Goal: Navigation & Orientation: Find specific page/section

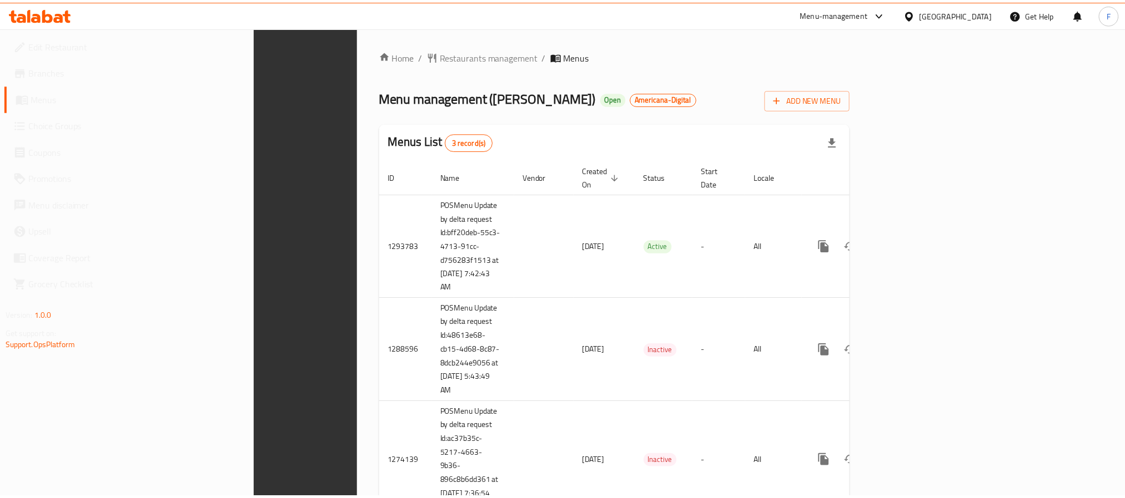
scroll to position [42, 0]
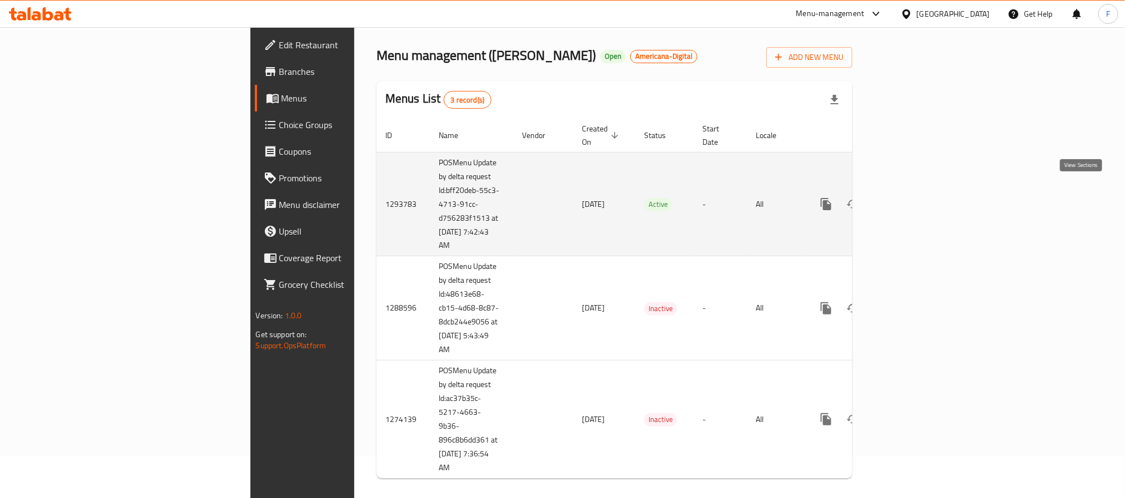
click at [913, 198] on icon "enhanced table" at bounding box center [905, 204] width 13 height 13
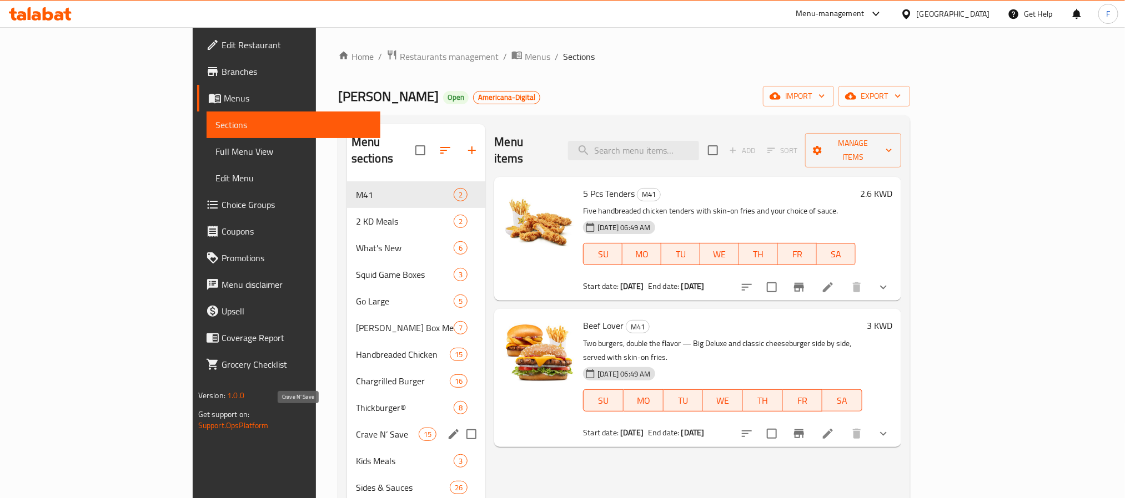
click at [356, 428] on span "Crave N’ Save" at bounding box center [387, 434] width 63 height 13
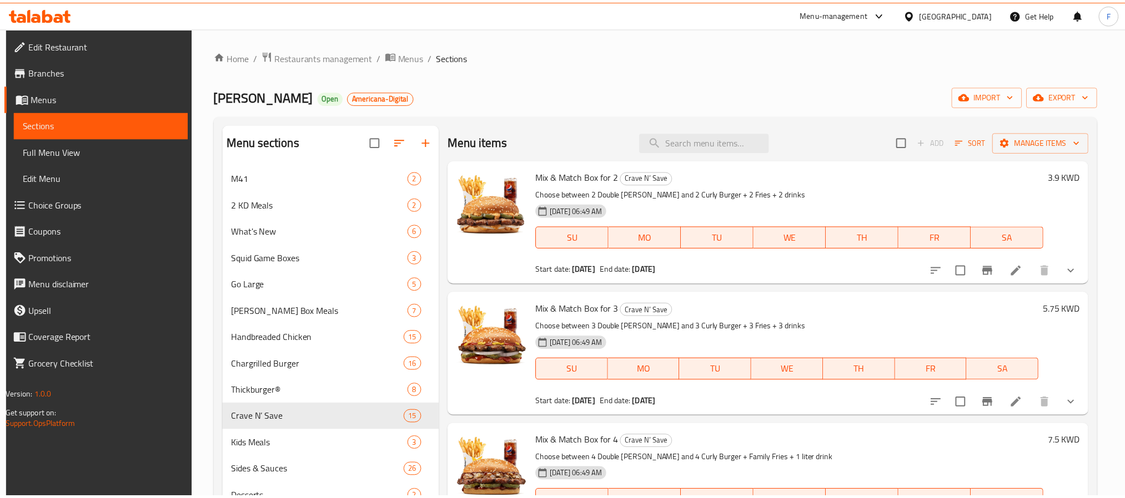
scroll to position [155, 0]
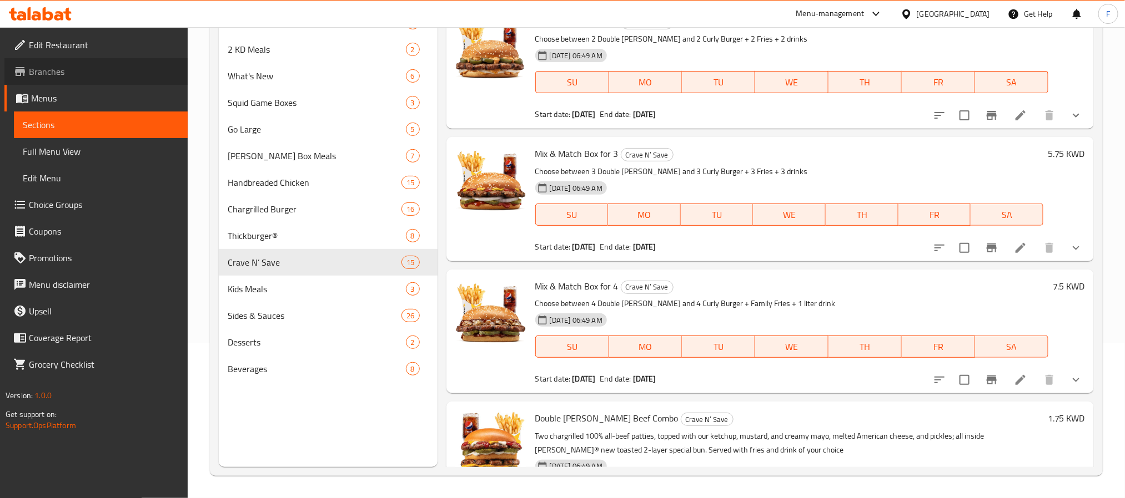
click at [53, 72] on span "Branches" at bounding box center [104, 71] width 150 height 13
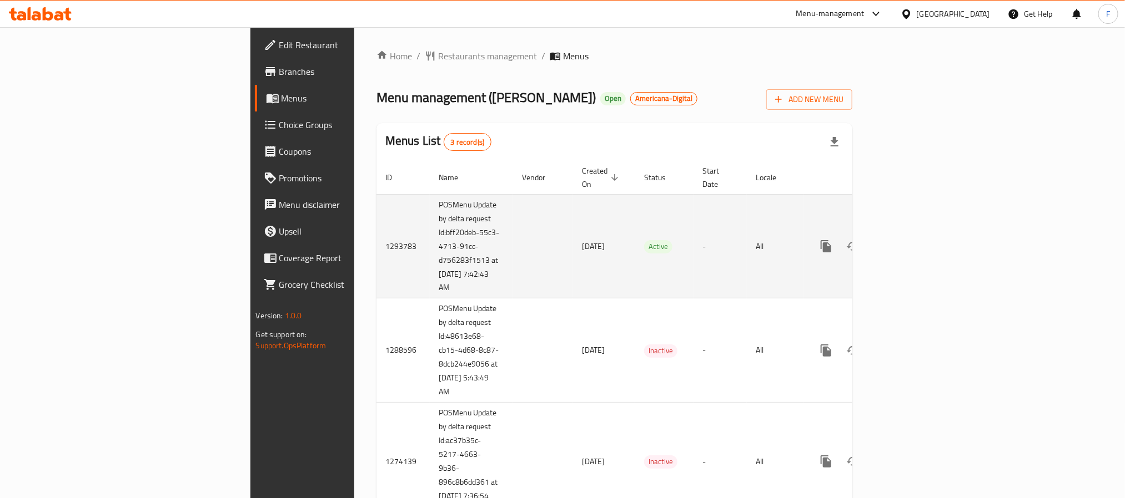
drag, startPoint x: 316, startPoint y: 271, endPoint x: 268, endPoint y: 215, distance: 74.0
click at [430, 215] on td "POSMenu Update by delta request Id:bff20deb-55c3-4713-91cc-d756283f1513 at [DAT…" at bounding box center [471, 246] width 83 height 104
copy td "Id:bff20deb-55c3-4713-91cc-d756283f1513 at [DATE] 7:42:43 AM"
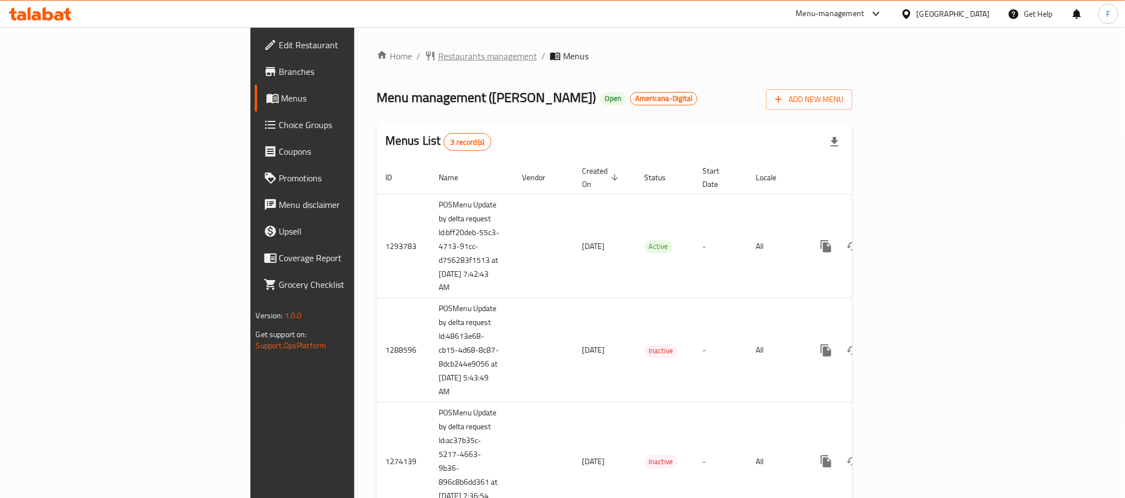
click at [438, 57] on span "Restaurants management" at bounding box center [487, 55] width 99 height 13
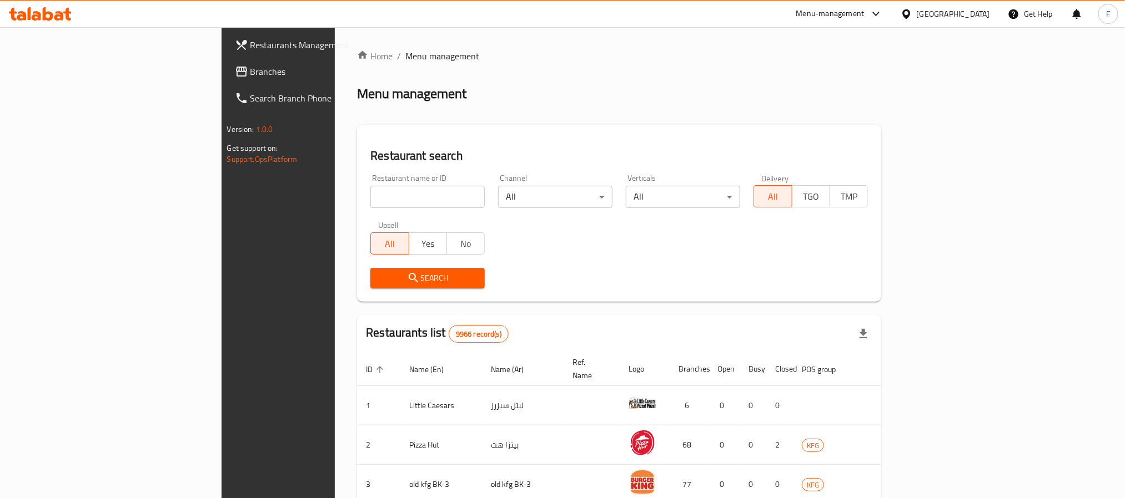
drag, startPoint x: 713, startPoint y: 117, endPoint x: 758, endPoint y: 75, distance: 60.9
click at [712, 120] on div "Home / Menu management Menu management Restaurant search Restaurant name or ID …" at bounding box center [619, 415] width 524 height 733
click at [370, 194] on input "search" at bounding box center [427, 197] width 114 height 22
type input "4"
click button "Search" at bounding box center [427, 278] width 114 height 21
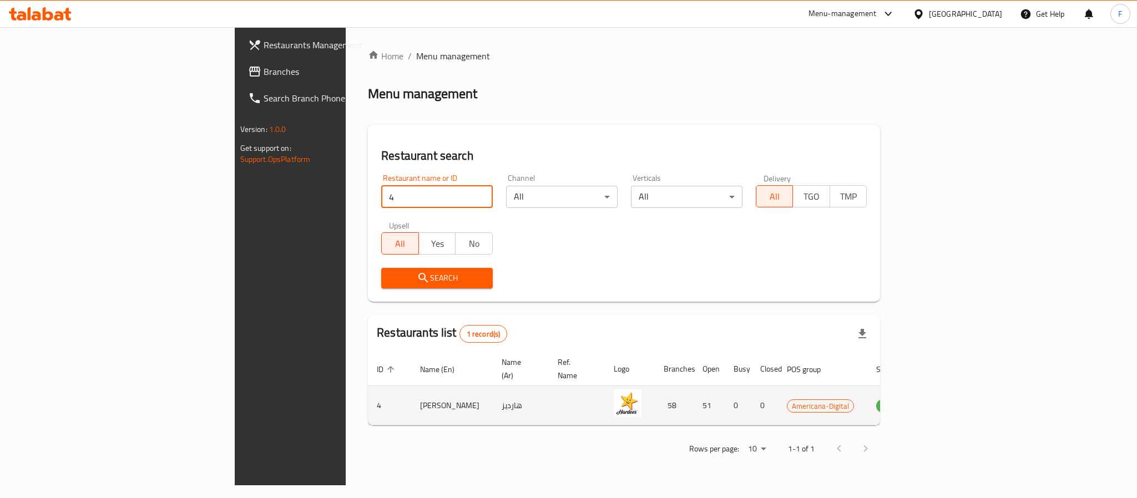
click at [948, 402] on icon "enhanced table" at bounding box center [941, 406] width 12 height 9
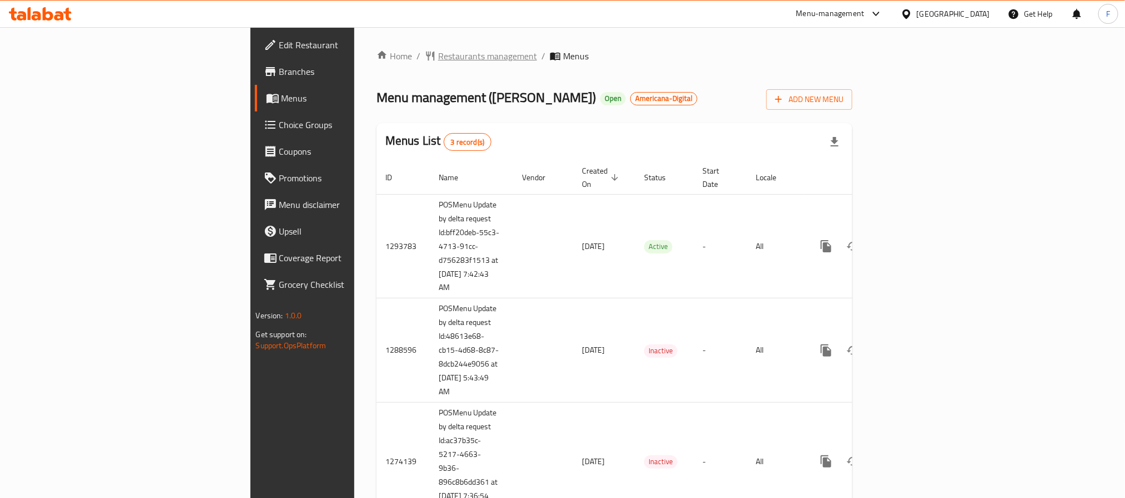
click at [438, 56] on span "Restaurants management" at bounding box center [487, 55] width 99 height 13
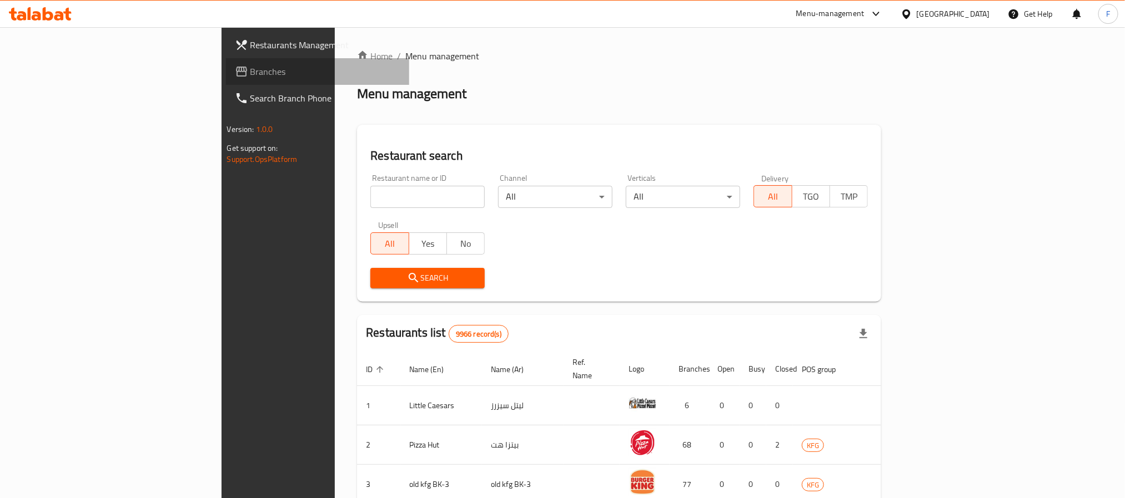
click at [250, 77] on span "Branches" at bounding box center [325, 71] width 150 height 13
